Goal: Task Accomplishment & Management: Use online tool/utility

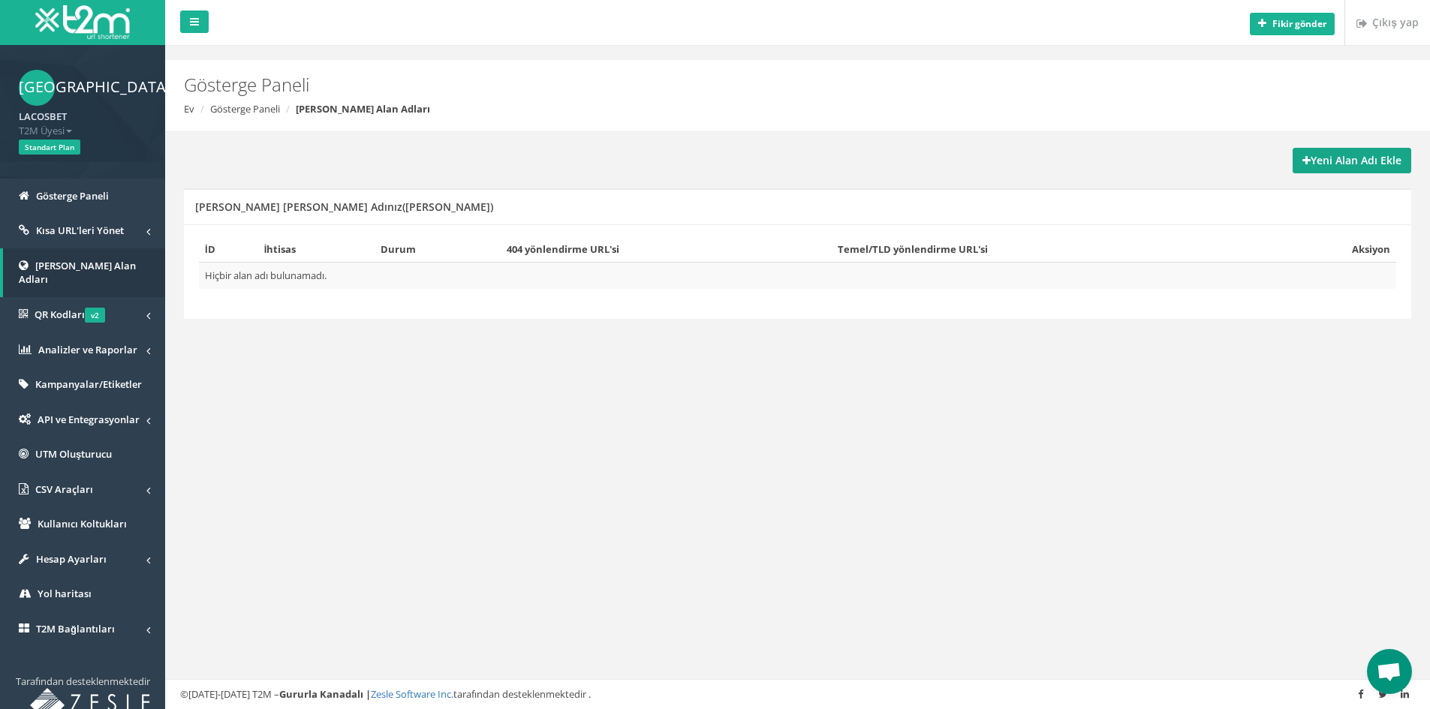
click at [1334, 164] on font "Yeni Alan Adı Ekle" at bounding box center [1356, 160] width 91 height 14
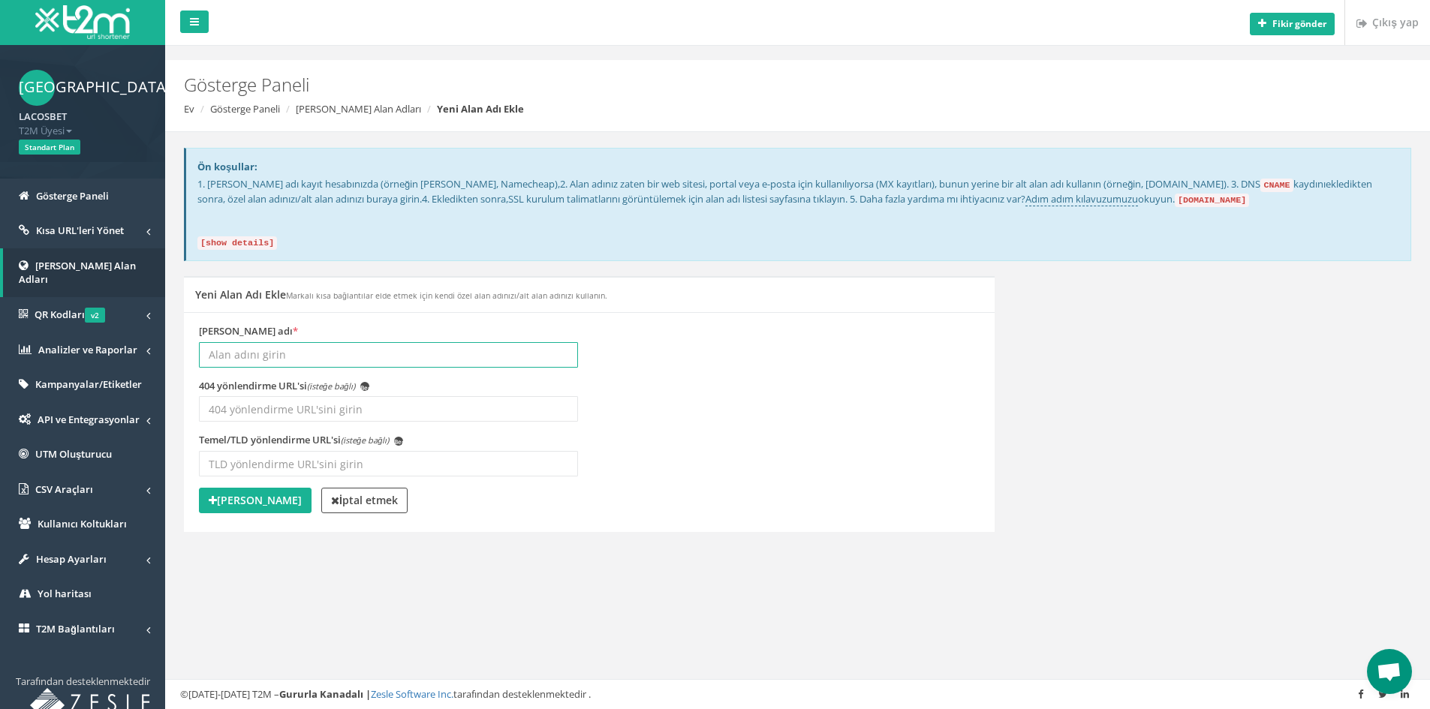
paste input "https://www.lacosbet100.com/tr/"
type input "https://www.lacosbet100.com/tr/"
click at [584, 479] on div "Temel/TLD yönlendirme URL'si (isteğe bağlı) Ben" at bounding box center [389, 460] width 402 height 55
click at [260, 502] on font "Alan Adı Ekle" at bounding box center [259, 500] width 85 height 14
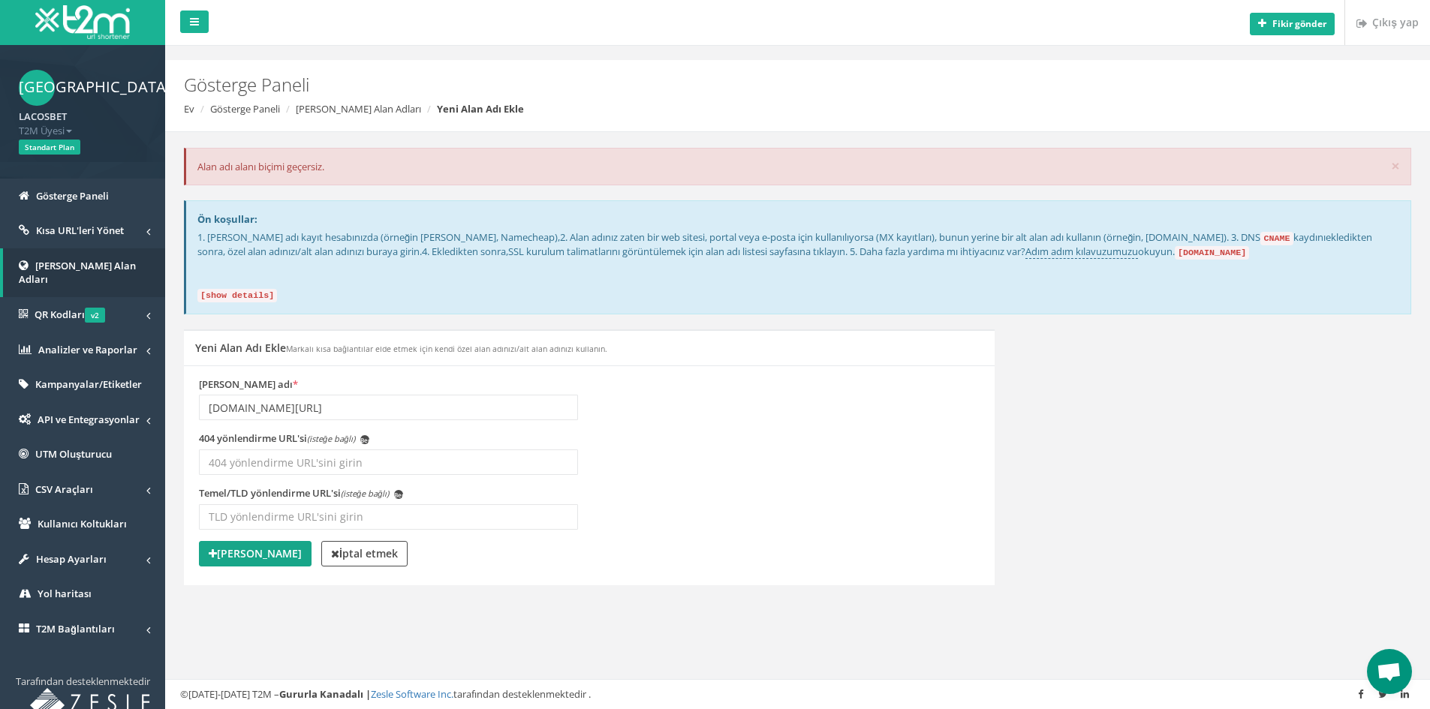
click at [249, 550] on font "[PERSON_NAME]" at bounding box center [259, 554] width 85 height 14
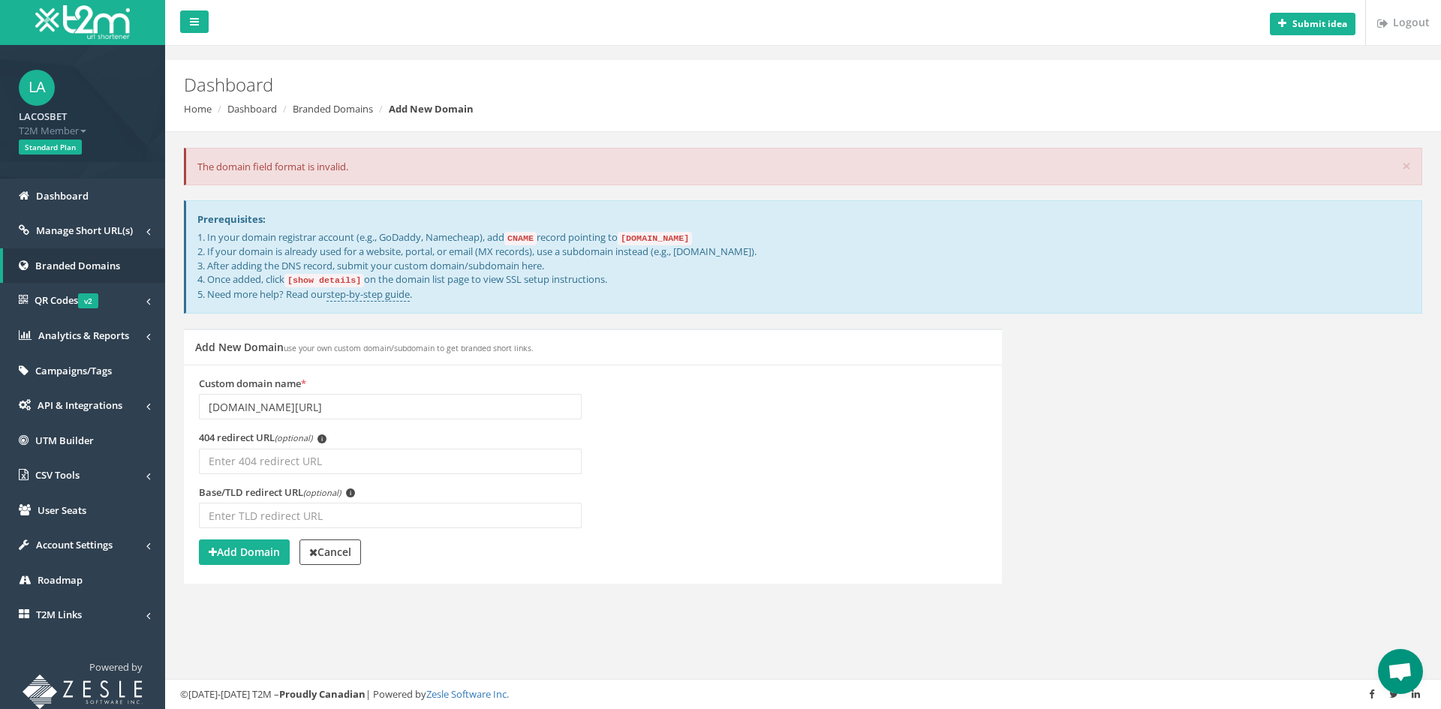
drag, startPoint x: 290, startPoint y: 404, endPoint x: 392, endPoint y: 411, distance: 102.4
click at [390, 411] on input "[DOMAIN_NAME][URL]" at bounding box center [390, 407] width 383 height 26
type input "[DOMAIN_NAME]"
click at [231, 562] on button "Add Domain" at bounding box center [244, 553] width 91 height 26
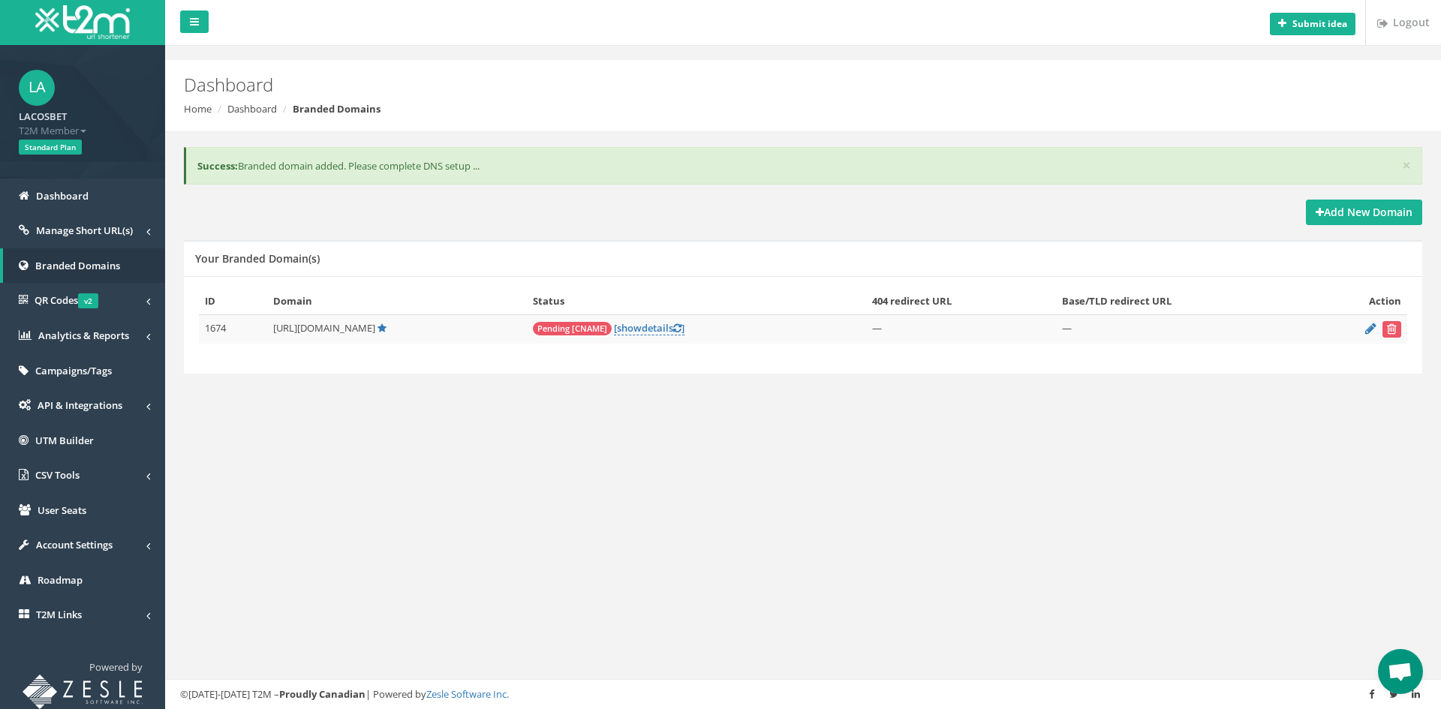
click at [393, 536] on div "Submit idea Logout Dashboard Home Dashboard Branded Domains × Success: Branded …" at bounding box center [803, 354] width 1276 height 709
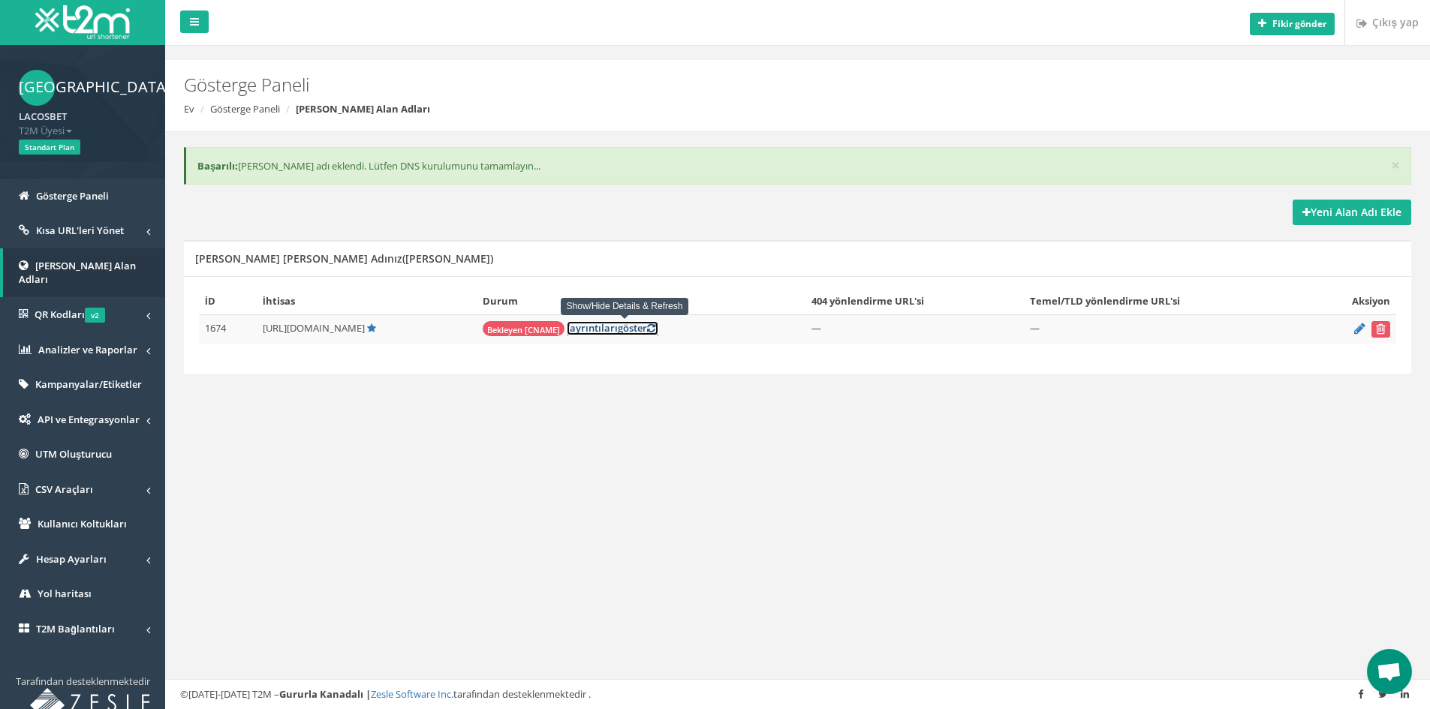
click at [640, 330] on font "göster" at bounding box center [632, 328] width 29 height 14
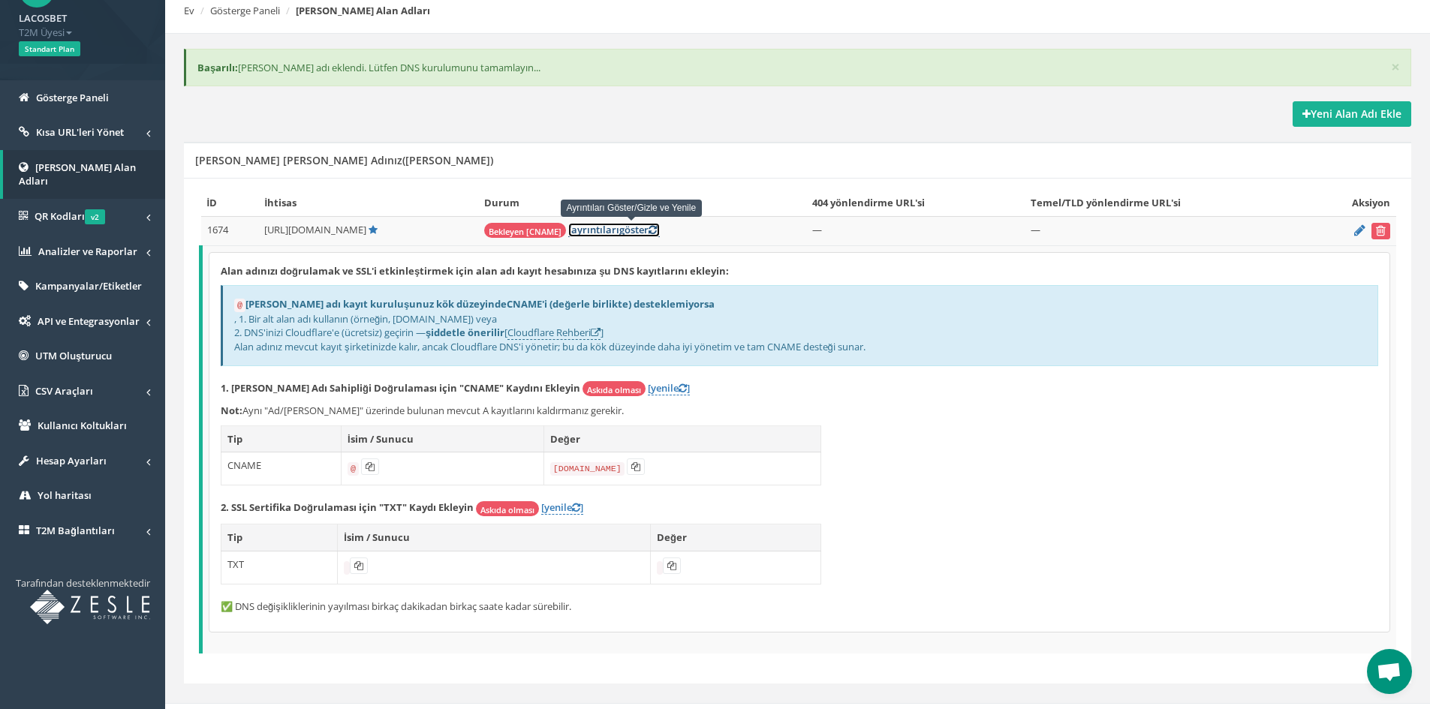
scroll to position [121, 0]
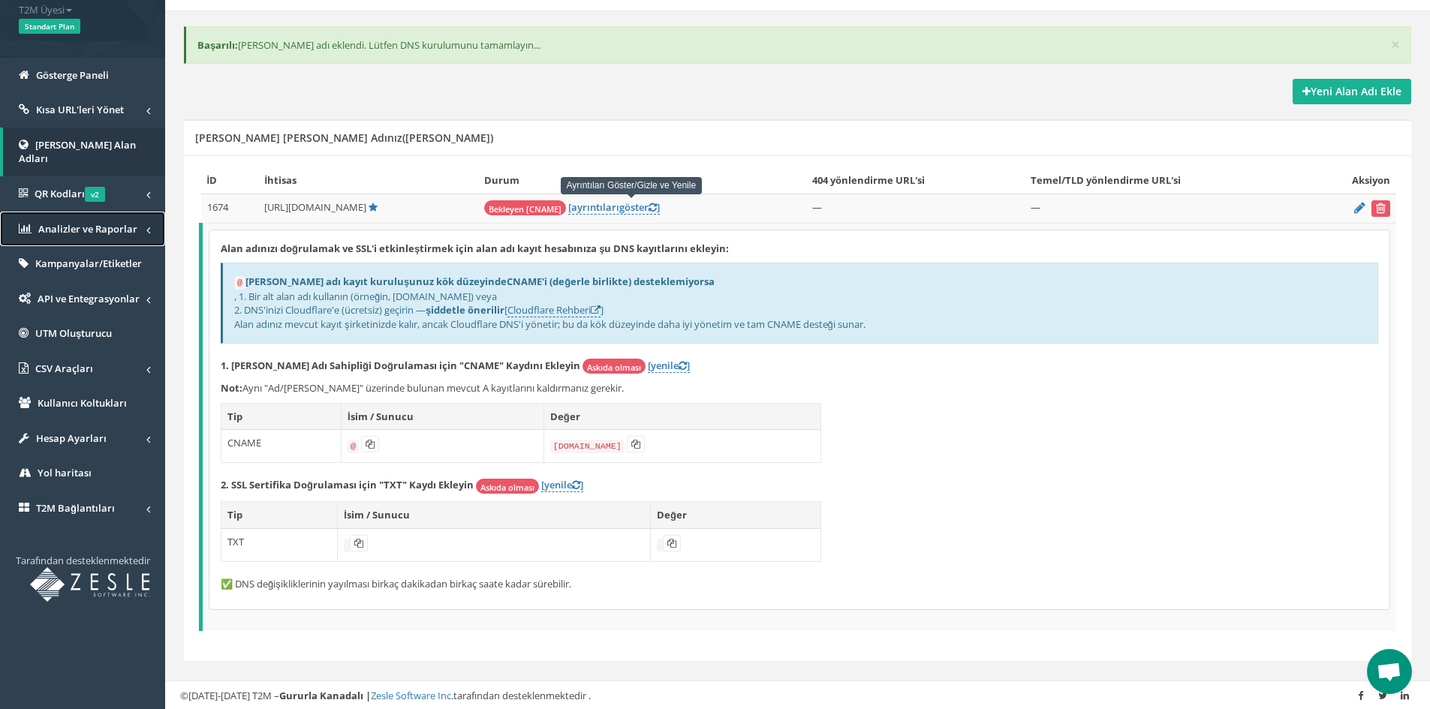
click at [129, 235] on font "Analizler ve Raporlar" at bounding box center [87, 229] width 99 height 14
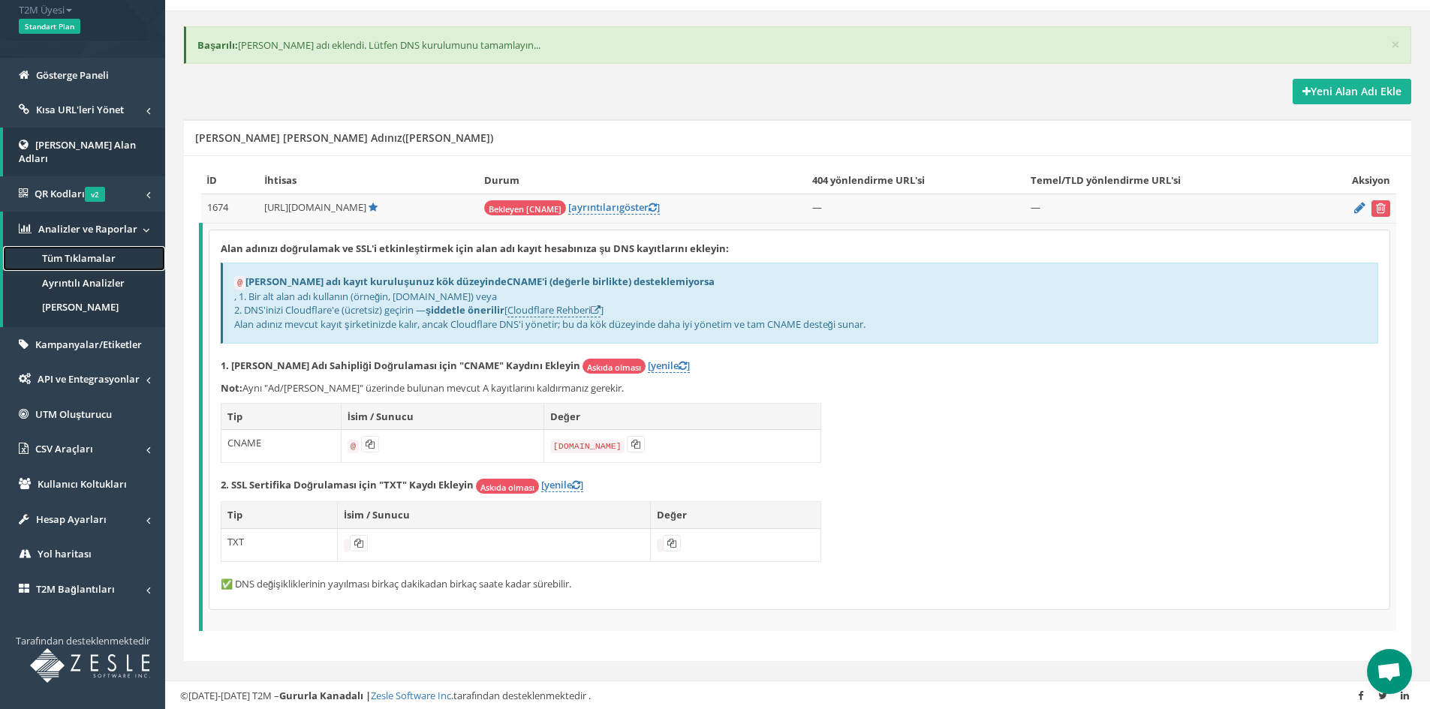
click at [104, 262] on font "Tüm Tıklamalar" at bounding box center [79, 258] width 74 height 14
